Goal: Find specific page/section: Find specific page/section

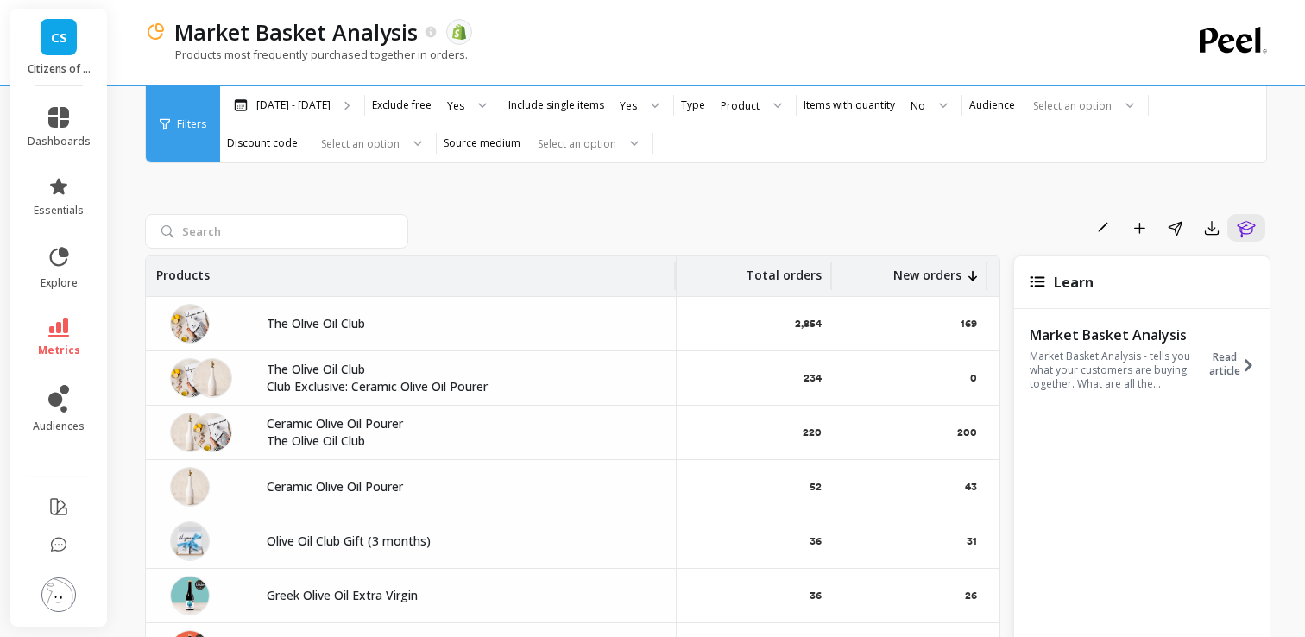
scroll to position [160, 145]
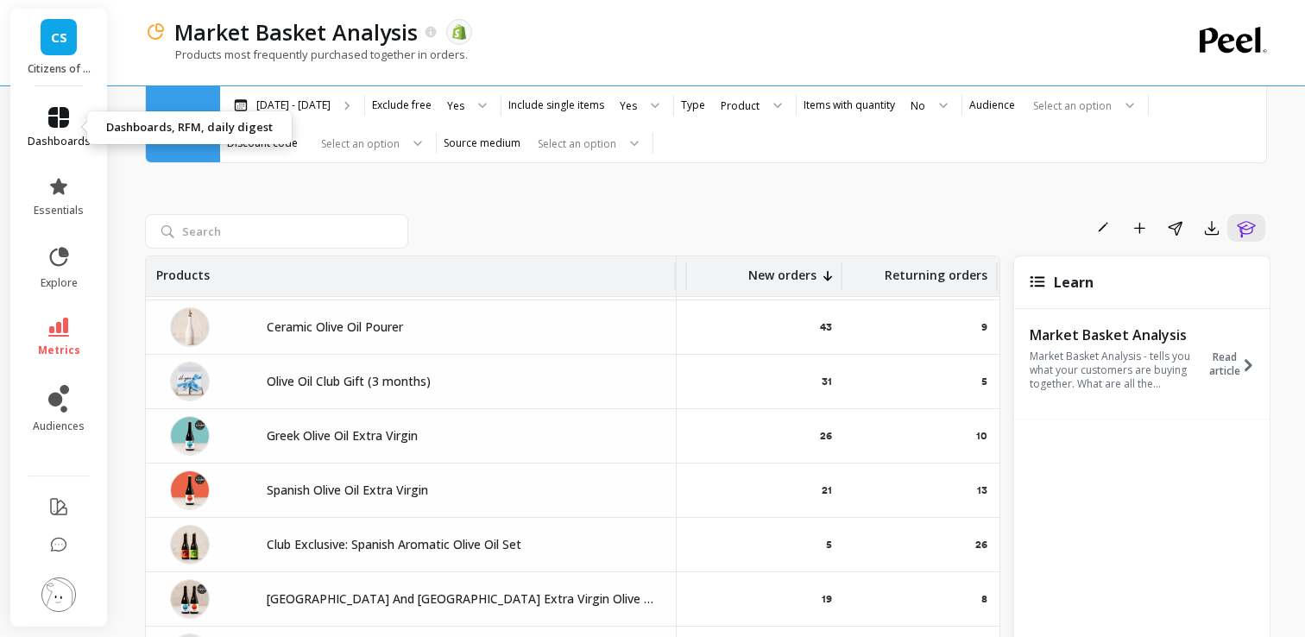
click at [58, 124] on icon at bounding box center [58, 117] width 21 height 21
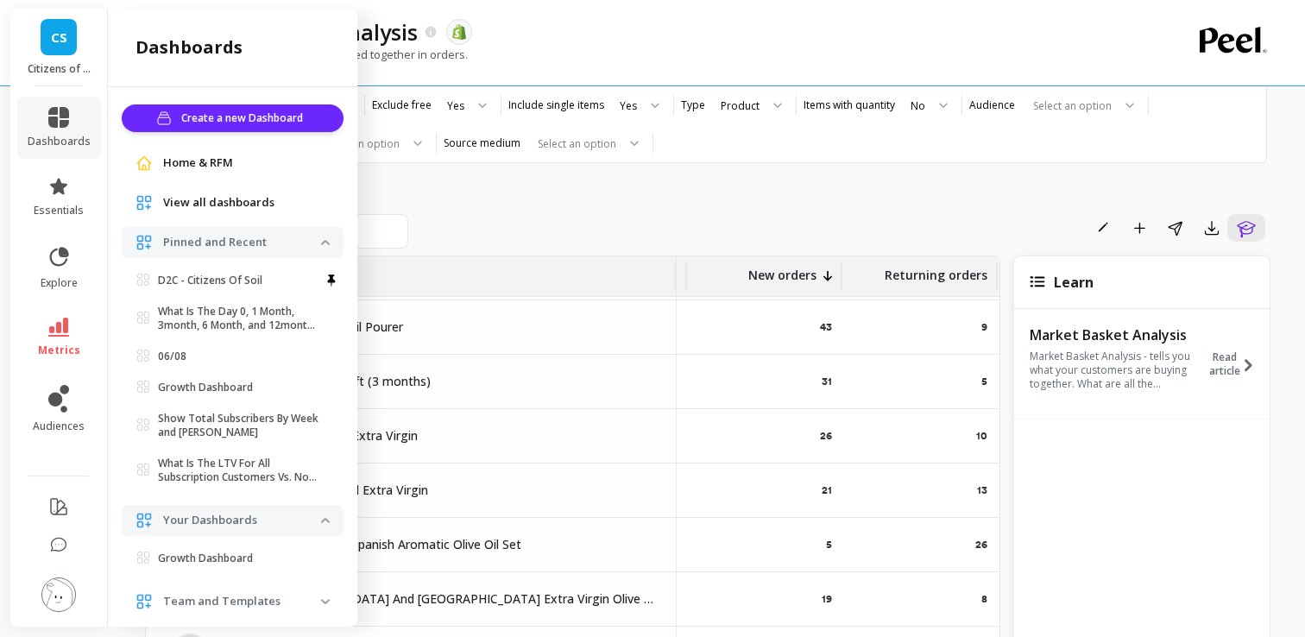
click at [197, 154] on span "Home & RFM" at bounding box center [198, 162] width 70 height 17
